Goal: Find specific page/section: Find specific page/section

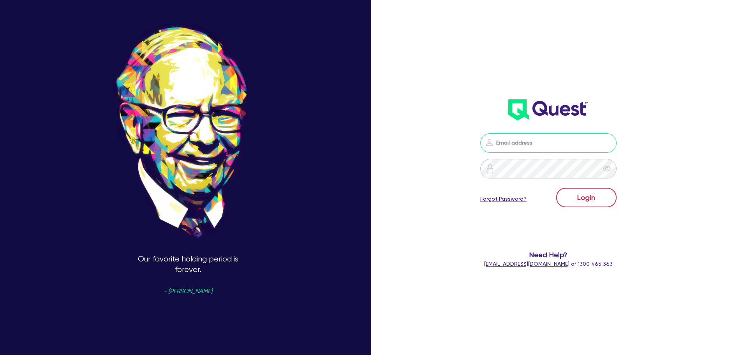
type input "[PERSON_NAME][EMAIL_ADDRESS][DOMAIN_NAME]"
click at [606, 197] on button "Login" at bounding box center [586, 197] width 60 height 19
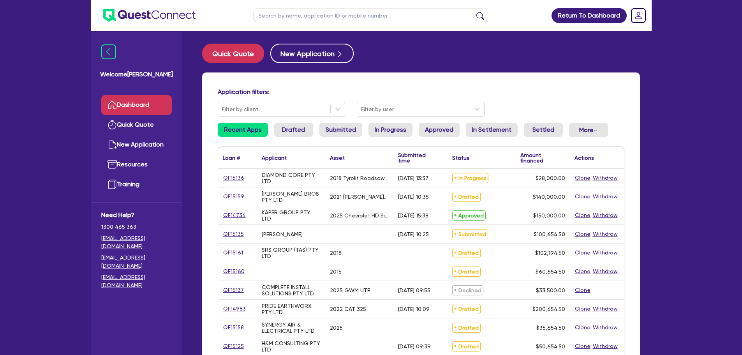
click at [386, 14] on input "text" at bounding box center [370, 16] width 234 height 14
type input "[PERSON_NAME]"
click at [474, 12] on button "submit" at bounding box center [480, 17] width 12 height 11
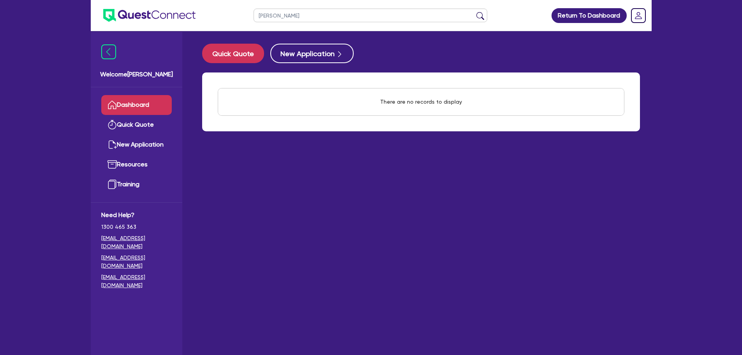
click at [388, 107] on div "There are no records to display" at bounding box center [421, 101] width 100 height 27
click at [391, 108] on div "There are no records to display" at bounding box center [421, 101] width 100 height 27
drag, startPoint x: 313, startPoint y: 179, endPoint x: 302, endPoint y: 138, distance: 42.4
click at [314, 179] on main "Quick Quote New Application There are no records to display Withdraw applicatio…" at bounding box center [420, 198] width 461 height 335
